Goal: Task Accomplishment & Management: Use online tool/utility

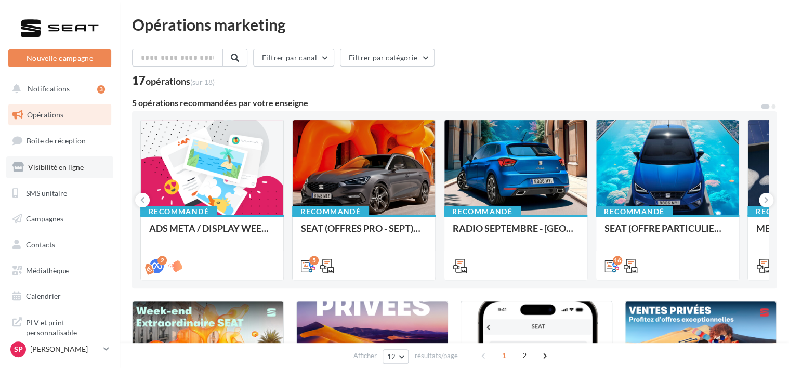
click at [55, 168] on span "Visibilité en ligne" at bounding box center [56, 167] width 56 height 9
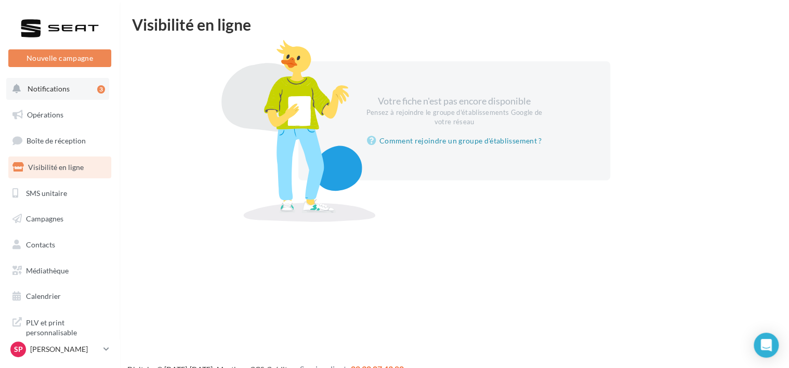
click at [59, 96] on button "Notifications 3" at bounding box center [57, 89] width 103 height 22
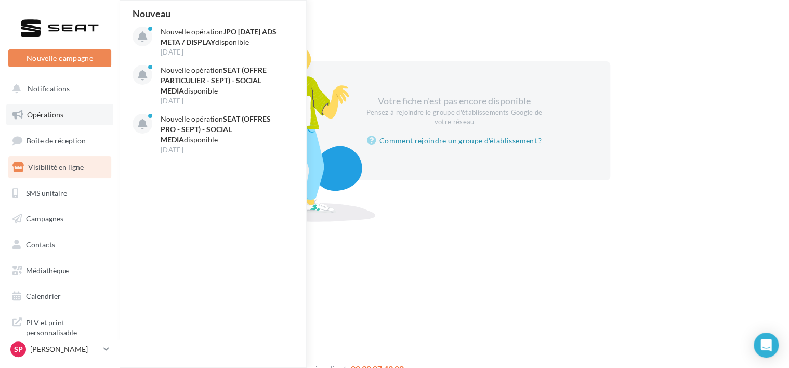
click at [56, 120] on link "Opérations" at bounding box center [59, 115] width 107 height 22
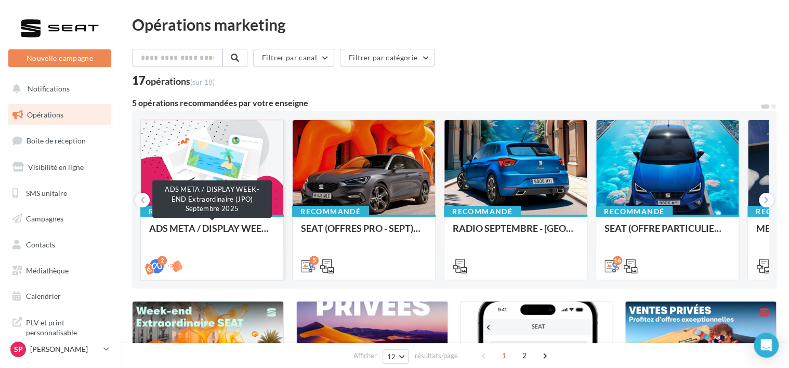
click at [221, 225] on div "ADS META / DISPLAY WEEK-END Extraordinaire (JPO) [DATE]" at bounding box center [212, 233] width 126 height 21
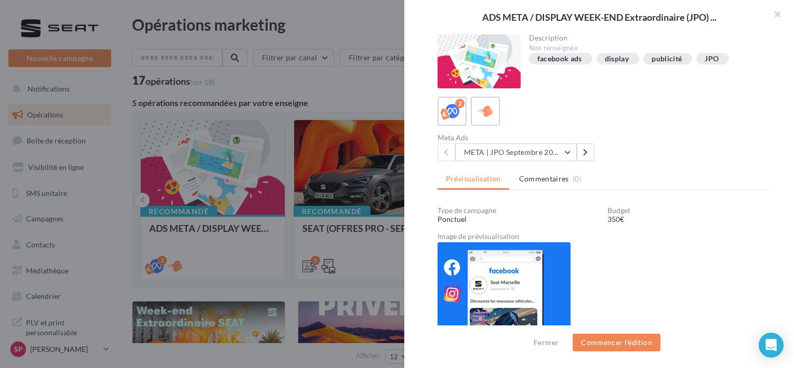
click at [649, 136] on div "Meta Ads META | JPO Septembre 2025 - Lead Ads META | JPO Septembre 2025 - Lead …" at bounding box center [607, 147] width 340 height 27
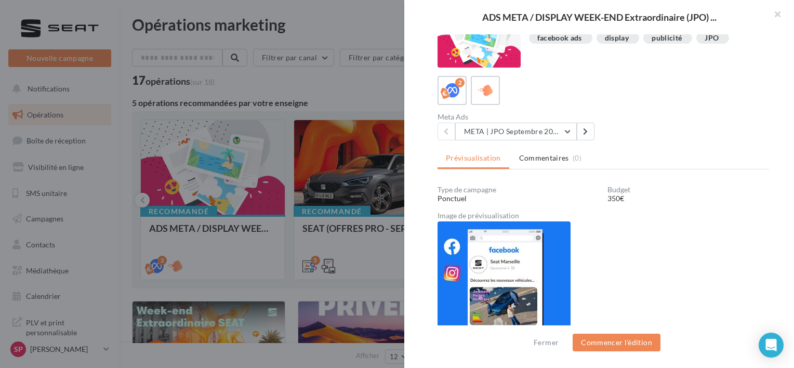
scroll to position [23, 0]
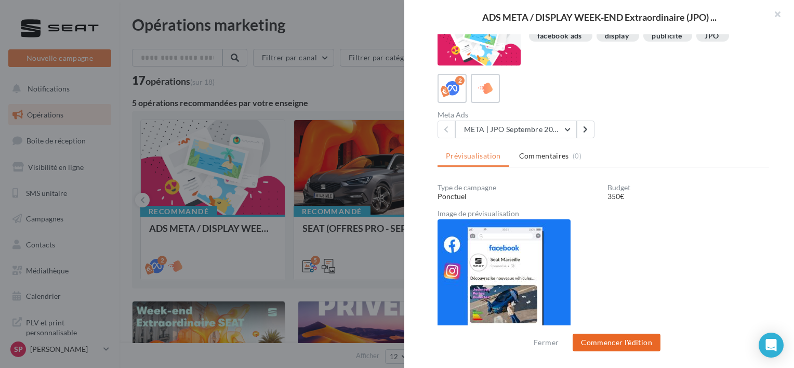
click at [632, 342] on button "Commencer l'édition" at bounding box center [616, 343] width 88 height 18
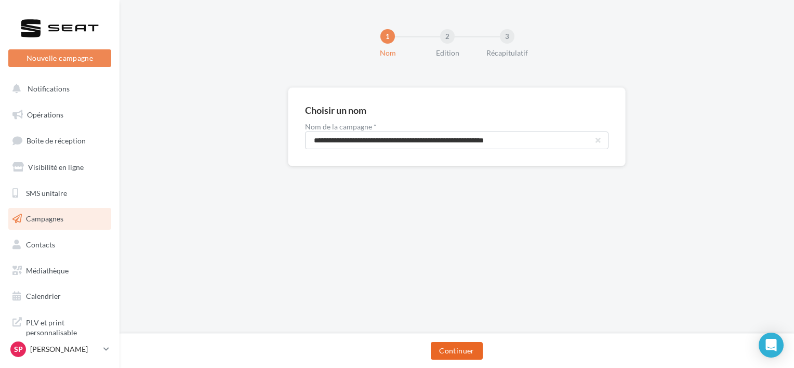
click at [465, 345] on button "Continuer" at bounding box center [456, 351] width 51 height 18
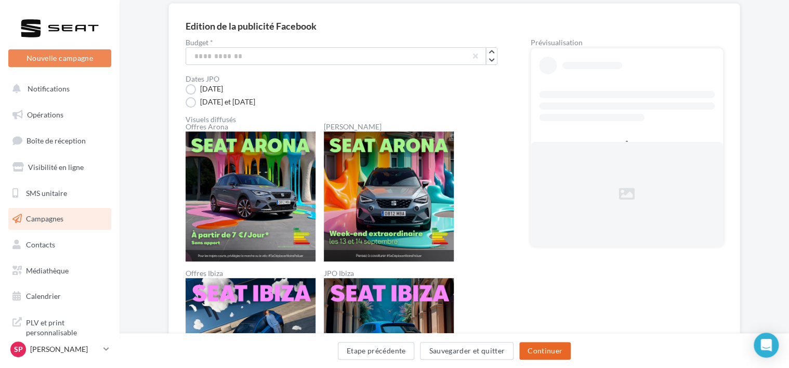
scroll to position [77, 0]
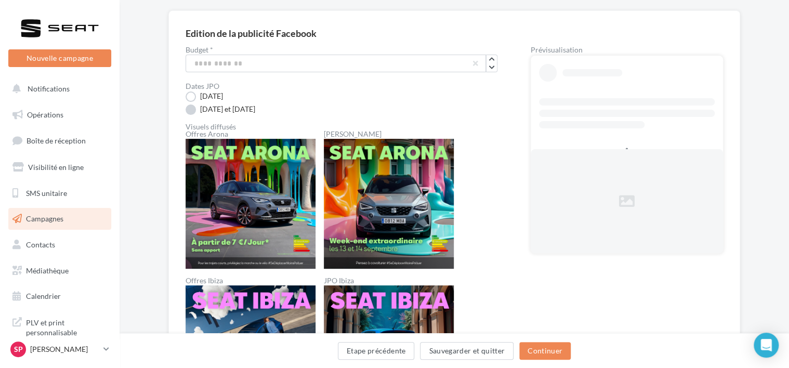
click at [191, 110] on label "13 et 14 septembre" at bounding box center [220, 109] width 70 height 10
click at [555, 349] on button "Continuer" at bounding box center [544, 351] width 51 height 18
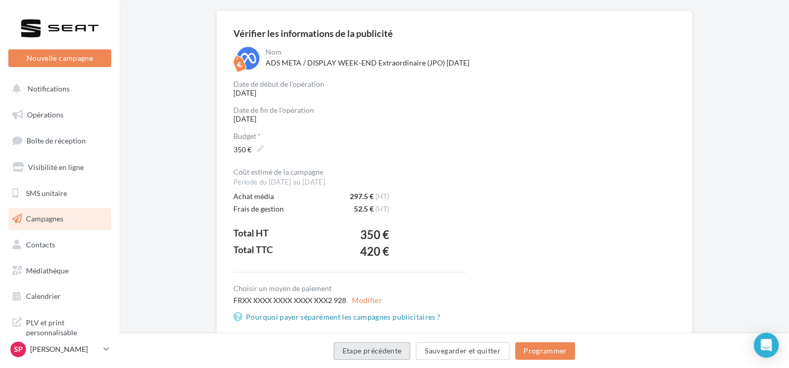
click at [389, 350] on button "Etape précédente" at bounding box center [372, 351] width 77 height 18
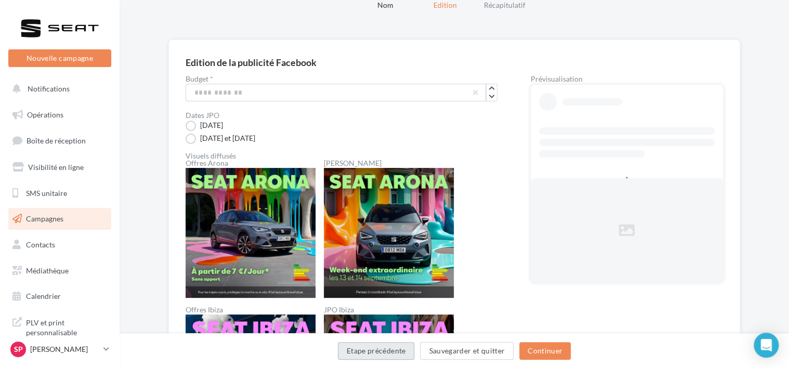
scroll to position [77, 0]
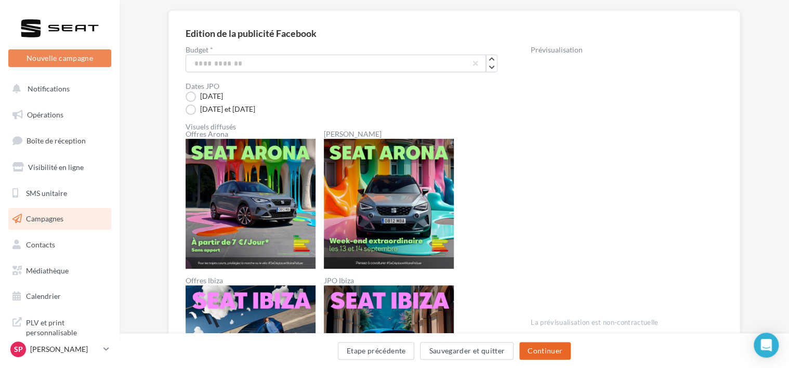
click at [542, 353] on button "Continuer" at bounding box center [544, 351] width 51 height 18
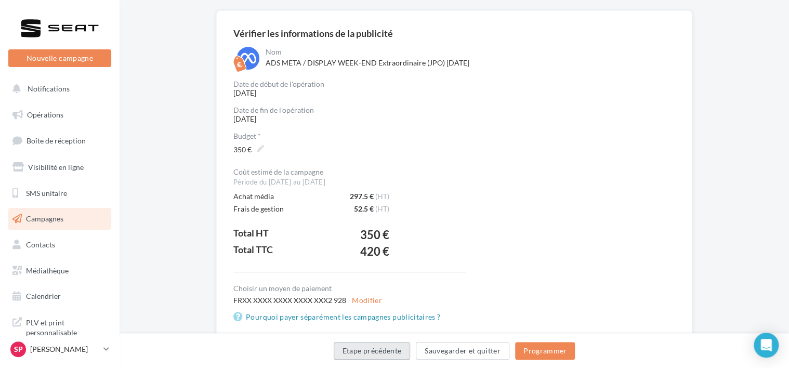
click at [382, 352] on button "Etape précédente" at bounding box center [372, 351] width 77 height 18
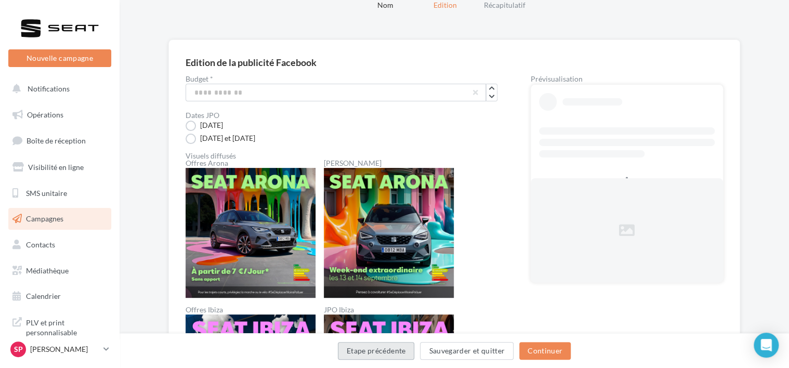
scroll to position [77, 0]
